Goal: Task Accomplishment & Management: Manage account settings

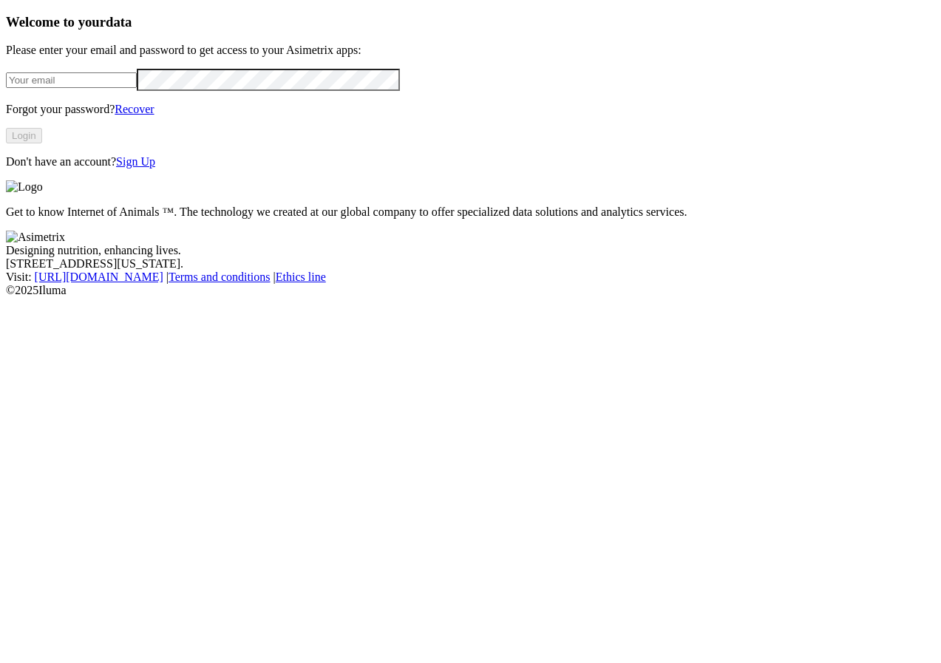
click at [132, 88] on input "email" at bounding box center [71, 80] width 131 height 16
type input "karen.yepes@asimetrix.co"
drag, startPoint x: 361, startPoint y: 7, endPoint x: 200, endPoint y: 100, distance: 185.8
click at [42, 143] on button "Login" at bounding box center [24, 136] width 36 height 16
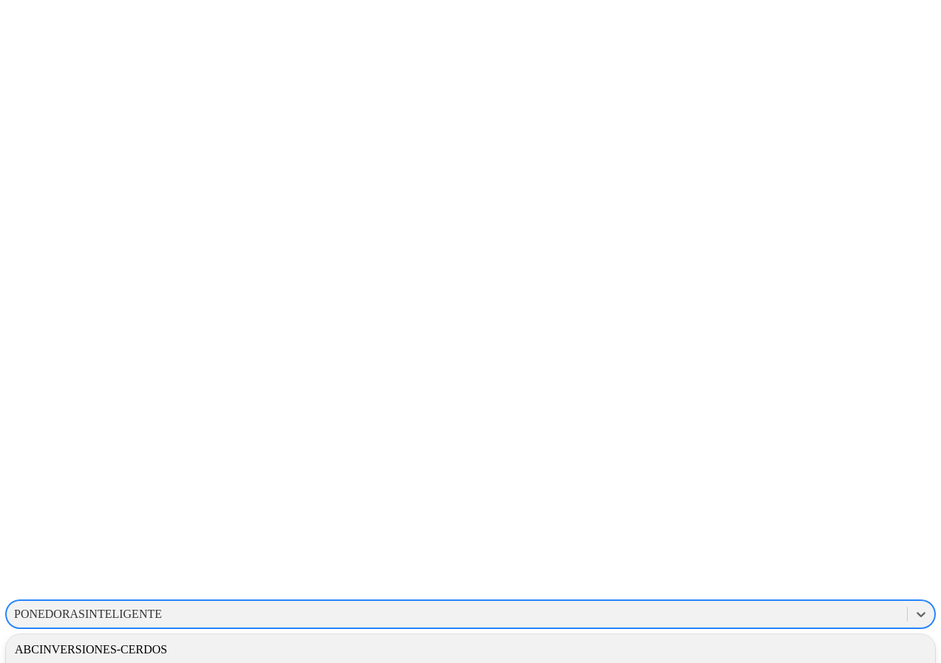
click at [684, 603] on div "PONEDORASINTELIGENTE" at bounding box center [457, 614] width 901 height 22
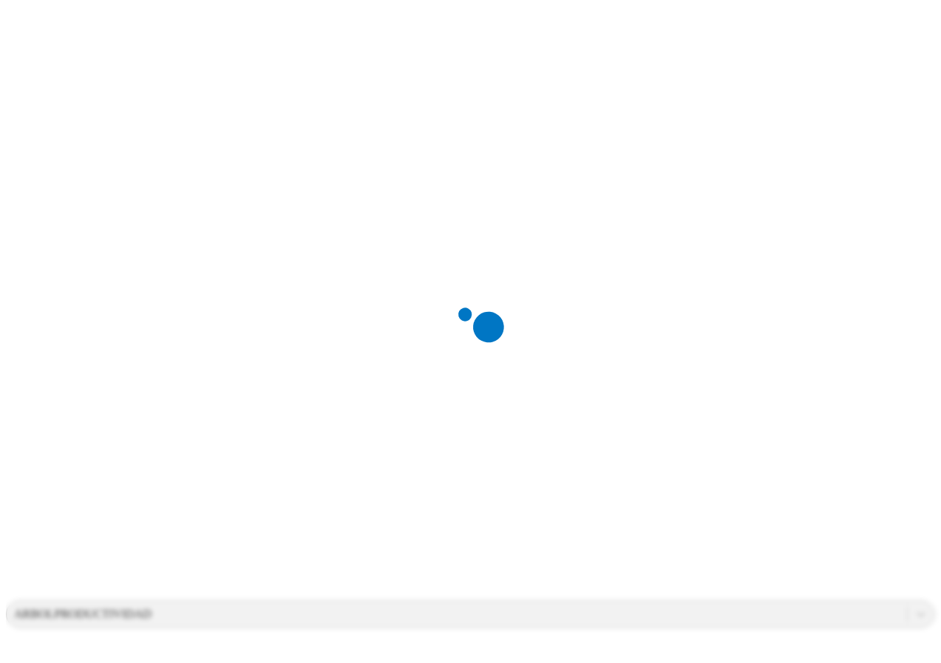
click at [732, 190] on div at bounding box center [476, 331] width 941 height 663
click at [749, 603] on div "ARBOLPRODUCTIVIDAD" at bounding box center [457, 614] width 901 height 22
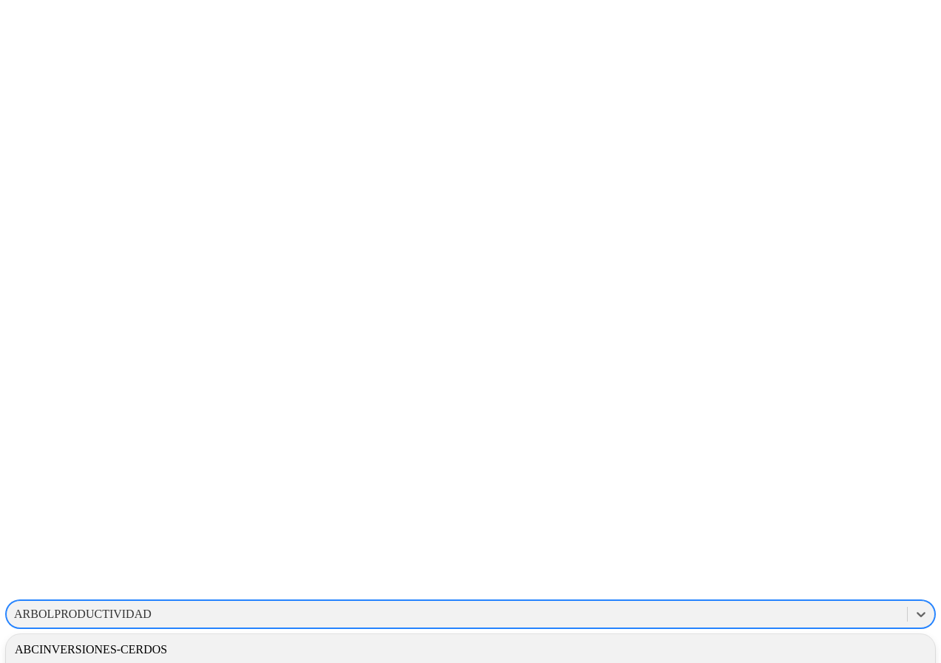
click at [670, 637] on div "ABCINVERSIONES-CERDOS" at bounding box center [471, 649] width 930 height 25
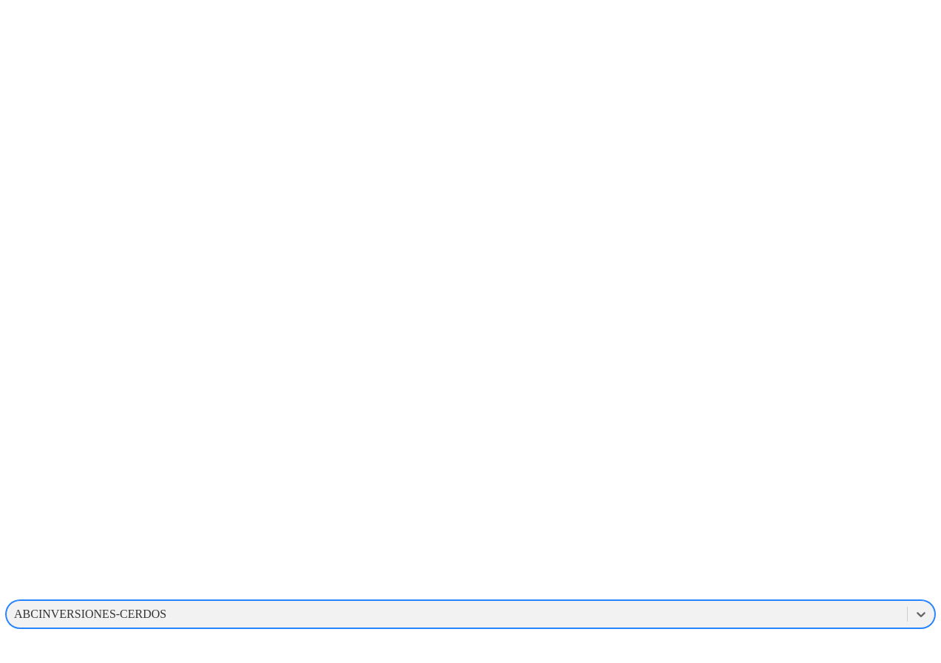
click at [166, 608] on div "ABCINVERSIONES-CERDOS" at bounding box center [90, 614] width 152 height 13
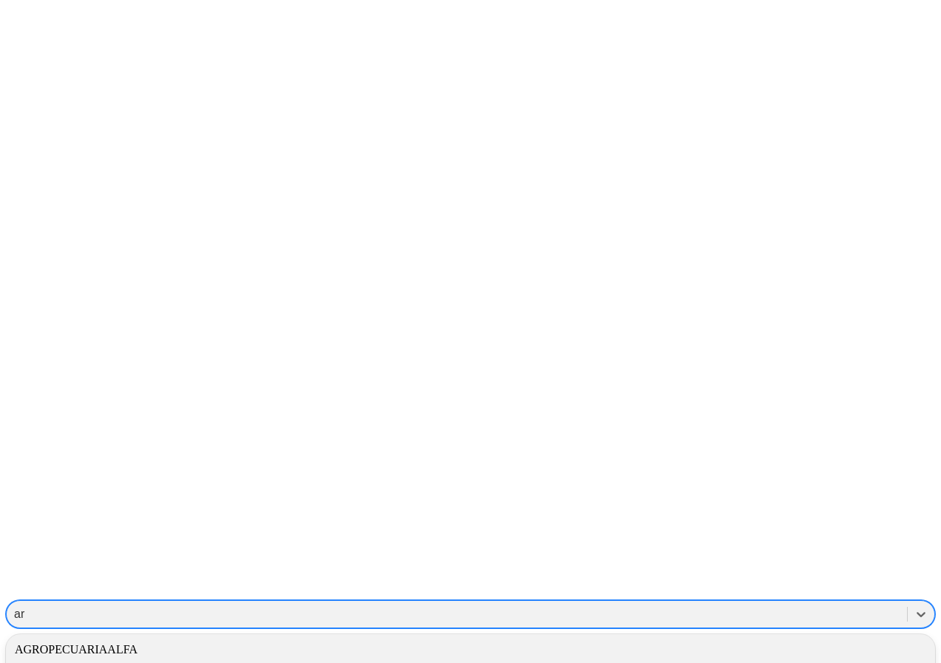
type input "arb"
click at [771, 637] on div "ARBOLPRODUCTIVIDAD" at bounding box center [471, 649] width 930 height 25
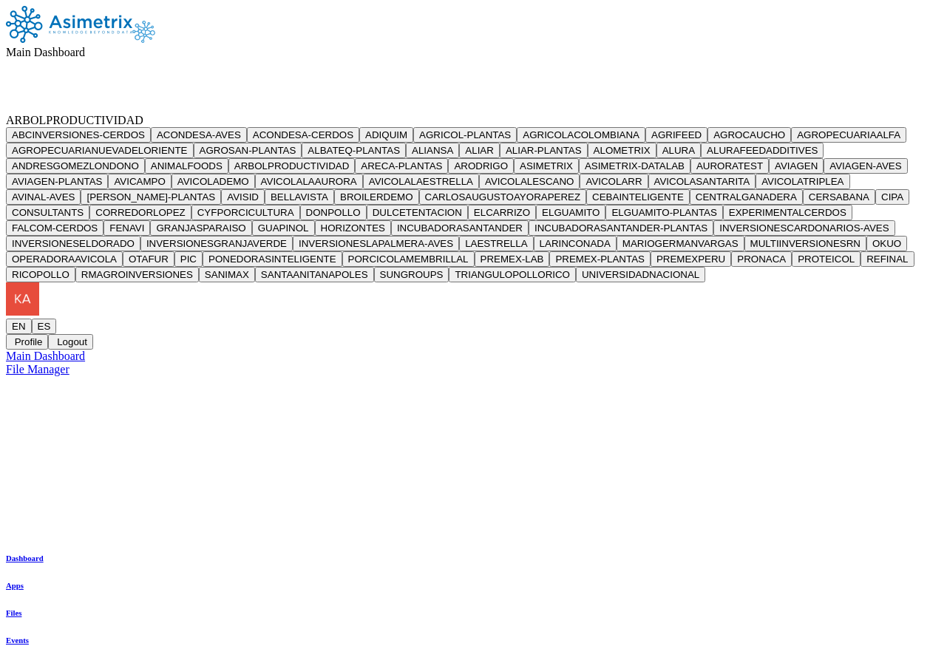
click at [6, 319] on icon at bounding box center [6, 319] width 0 height 0
click at [92, 334] on button "Logout" at bounding box center [70, 342] width 44 height 16
